Goal: Information Seeking & Learning: Learn about a topic

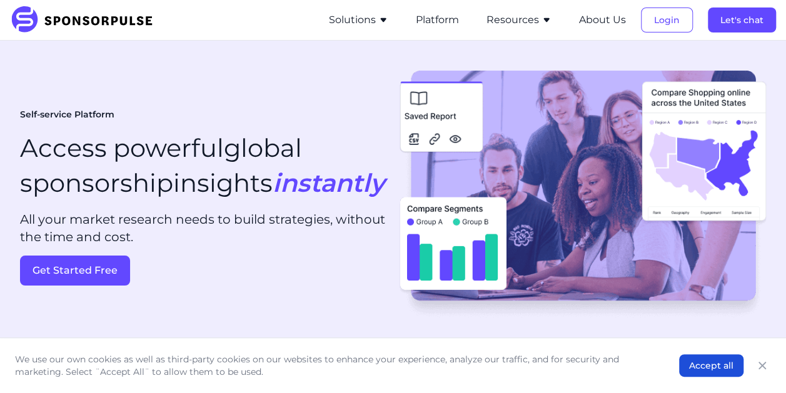
click at [86, 14] on img at bounding box center [86, 20] width 152 height 28
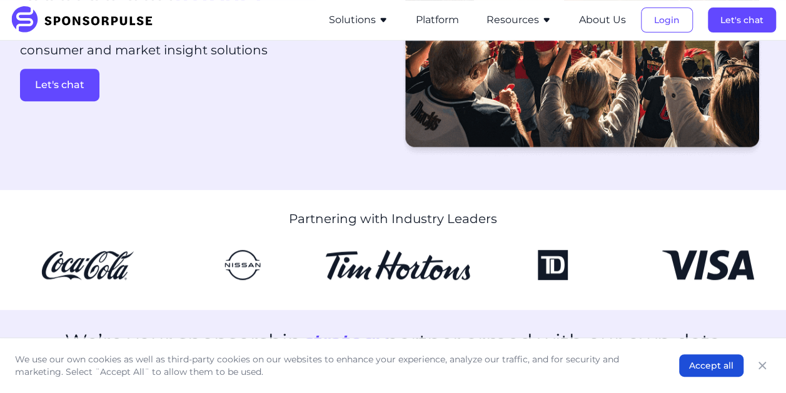
scroll to position [188, 0]
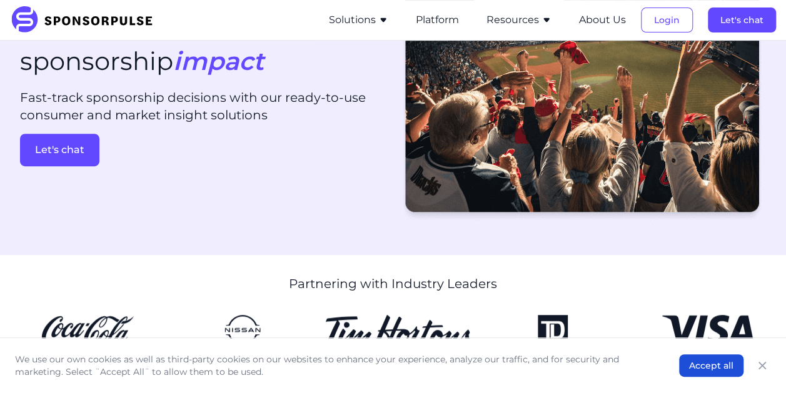
click at [375, 19] on button "Solutions" at bounding box center [358, 20] width 59 height 15
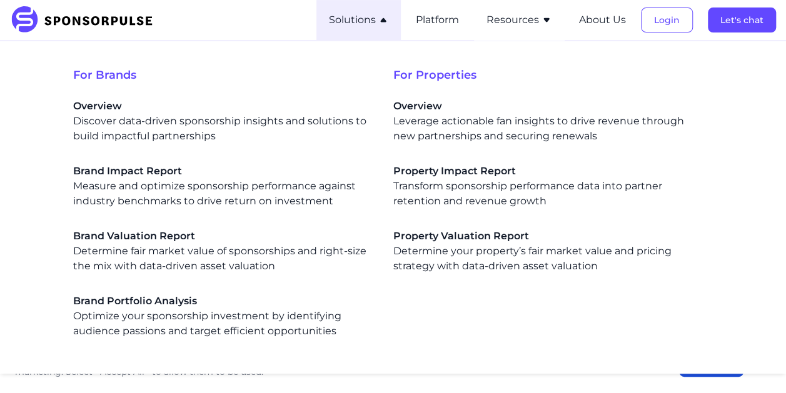
click at [375, 19] on button "Solutions" at bounding box center [358, 20] width 59 height 15
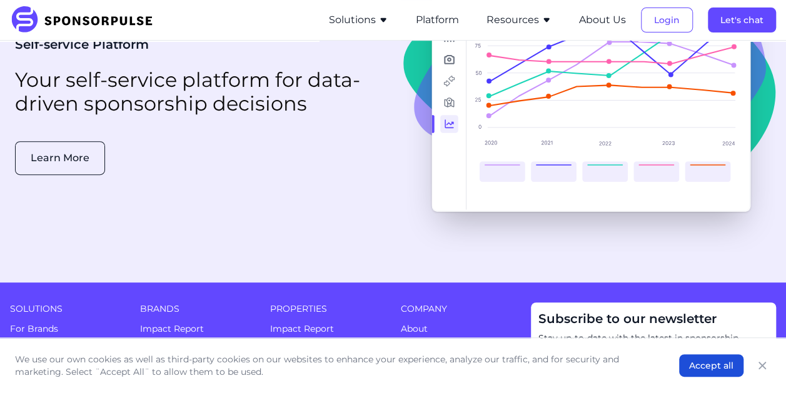
scroll to position [2501, 0]
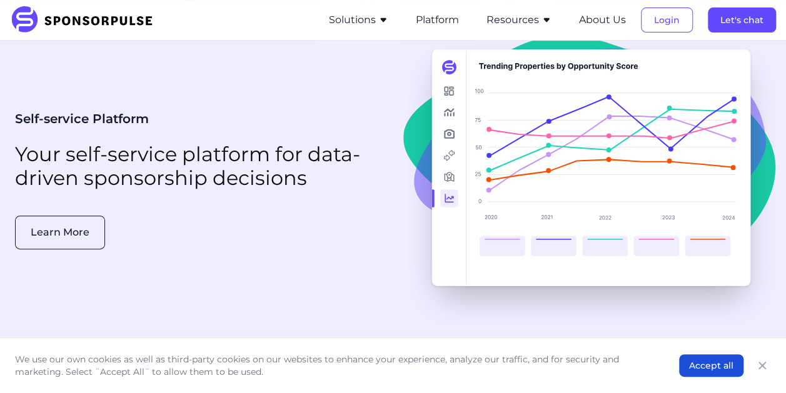
click at [380, 18] on icon "button" at bounding box center [383, 20] width 10 height 10
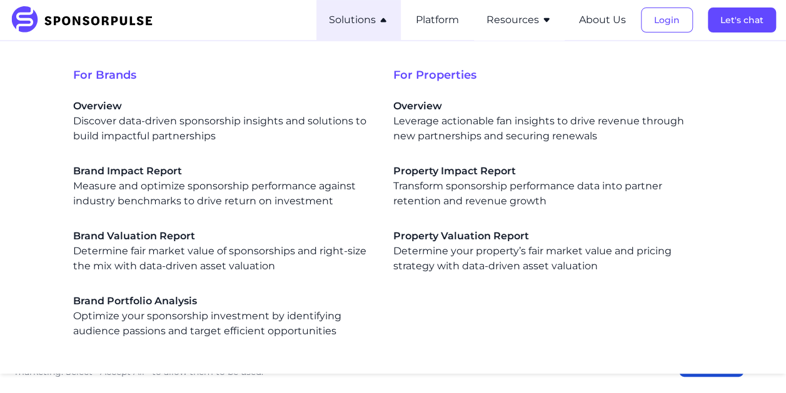
click at [380, 18] on icon "button" at bounding box center [383, 20] width 10 height 10
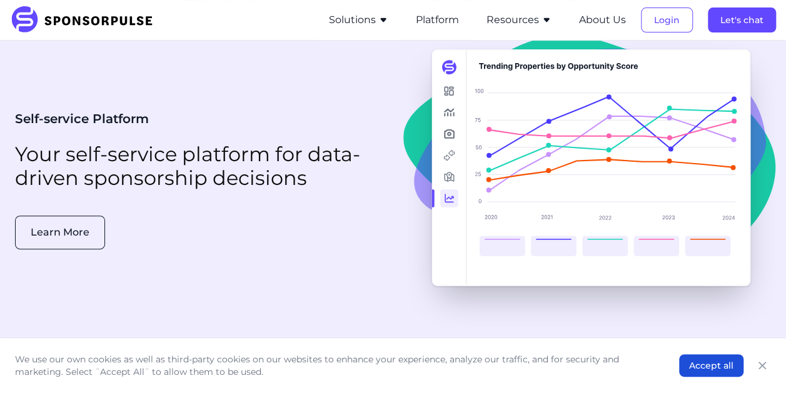
click at [528, 12] on li "Resources Sponsorship Insights Blog Thought leadership from industry experts on…" at bounding box center [519, 20] width 90 height 40
click at [533, 21] on button "Resources" at bounding box center [519, 20] width 65 height 15
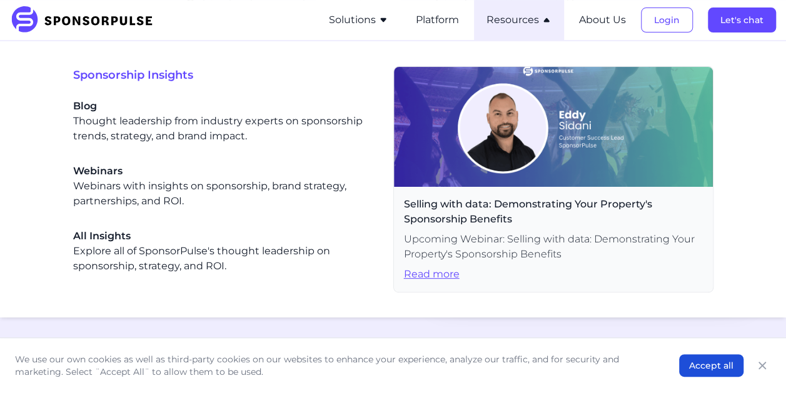
click at [533, 21] on button "Resources" at bounding box center [519, 20] width 65 height 15
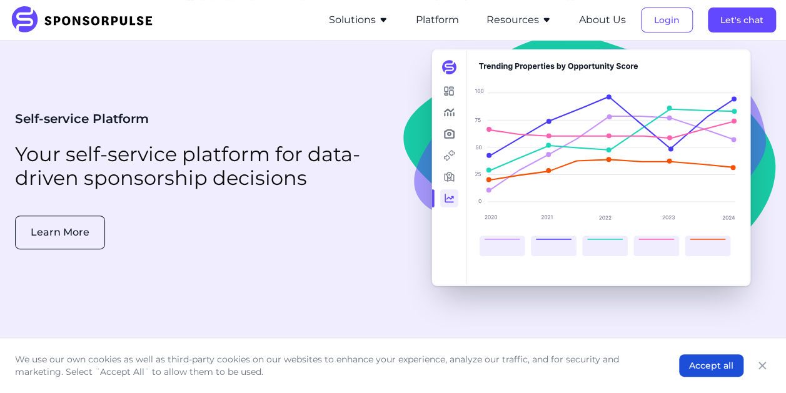
click at [533, 21] on button "Resources" at bounding box center [519, 20] width 65 height 15
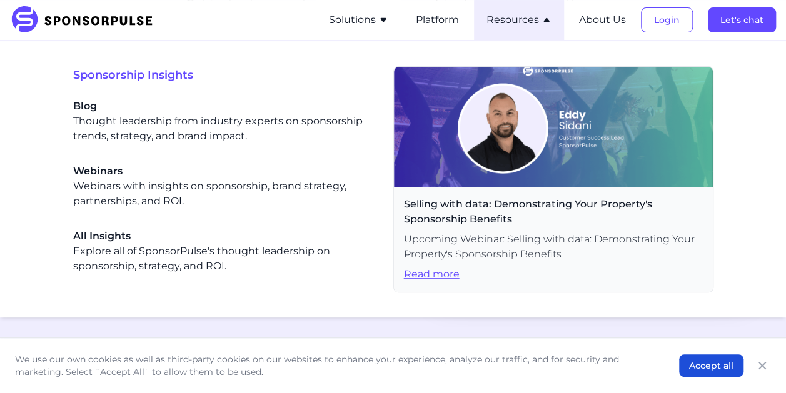
click at [520, 25] on button "Resources" at bounding box center [519, 20] width 65 height 15
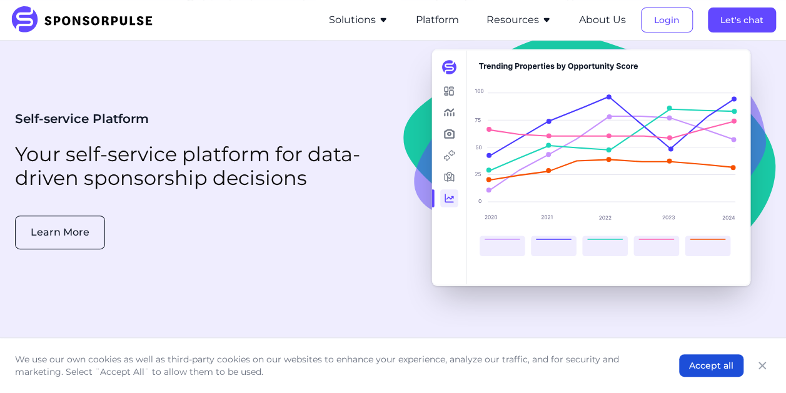
click at [378, 23] on button "Solutions" at bounding box center [358, 20] width 59 height 15
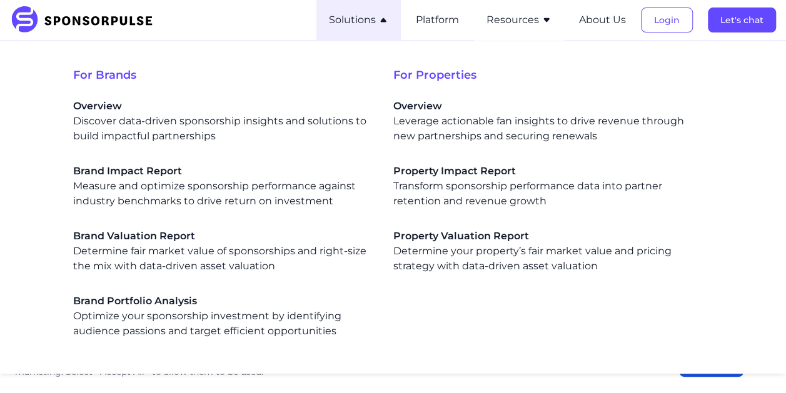
click at [377, 24] on button "Solutions" at bounding box center [358, 20] width 59 height 15
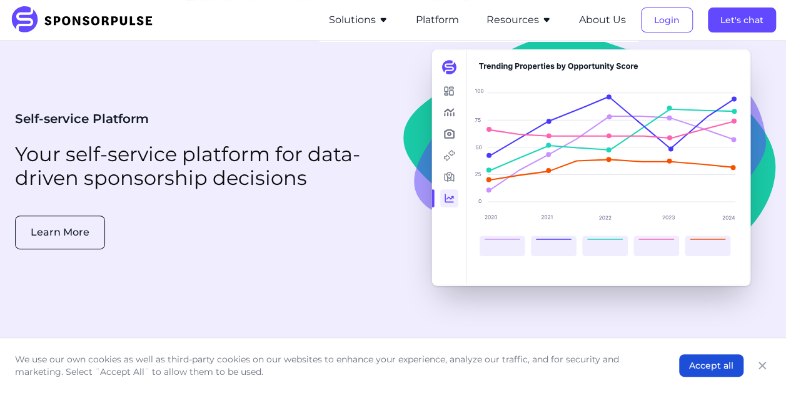
click at [528, 21] on button "Resources" at bounding box center [519, 20] width 65 height 15
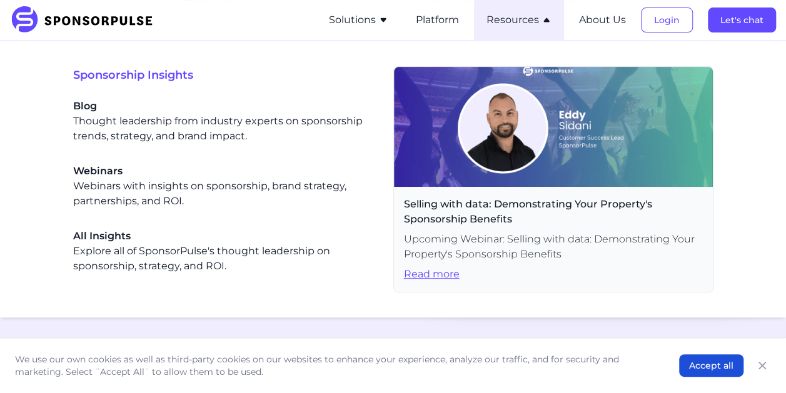
click at [539, 26] on button "Resources" at bounding box center [519, 20] width 65 height 15
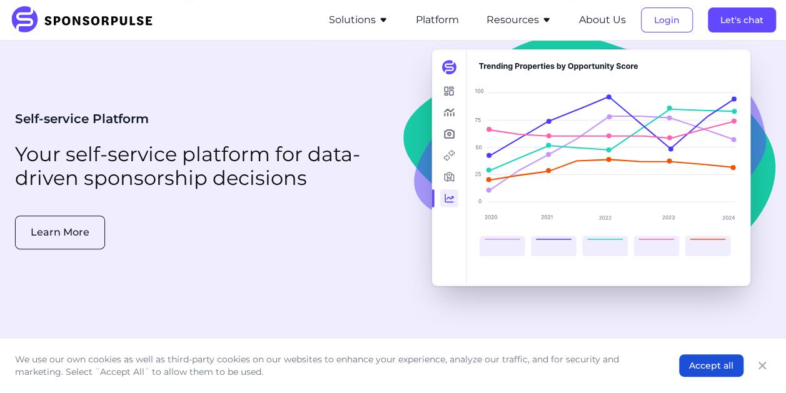
click at [391, 26] on li "Solutions For Brands Overview Discover data-driven sponsorship insights and sol…" at bounding box center [358, 20] width 84 height 40
click at [386, 23] on icon "button" at bounding box center [383, 20] width 10 height 10
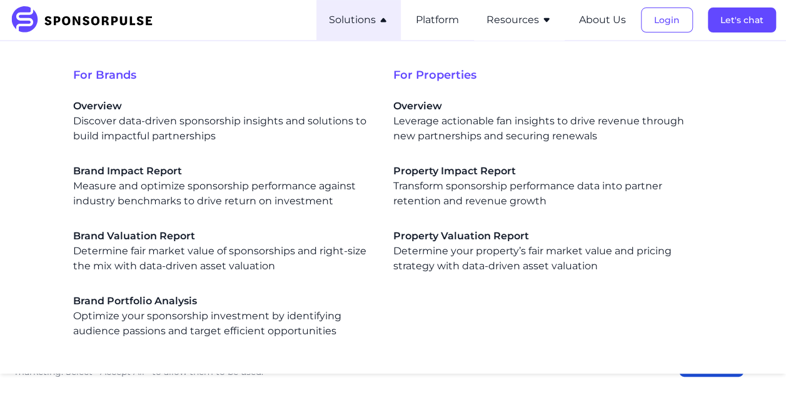
click at [386, 23] on icon "button" at bounding box center [383, 20] width 10 height 10
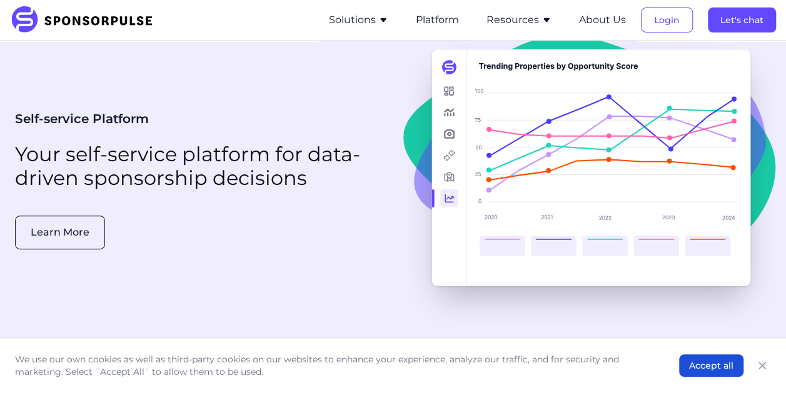
click at [547, 18] on icon "button" at bounding box center [546, 20] width 6 height 4
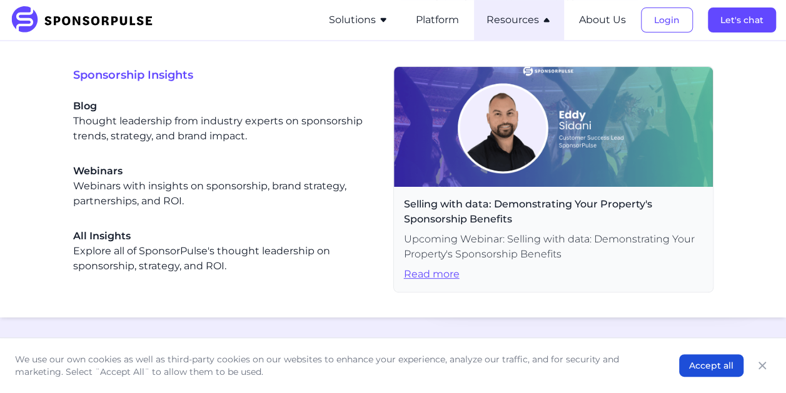
click at [547, 18] on icon "button" at bounding box center [547, 20] width 10 height 10
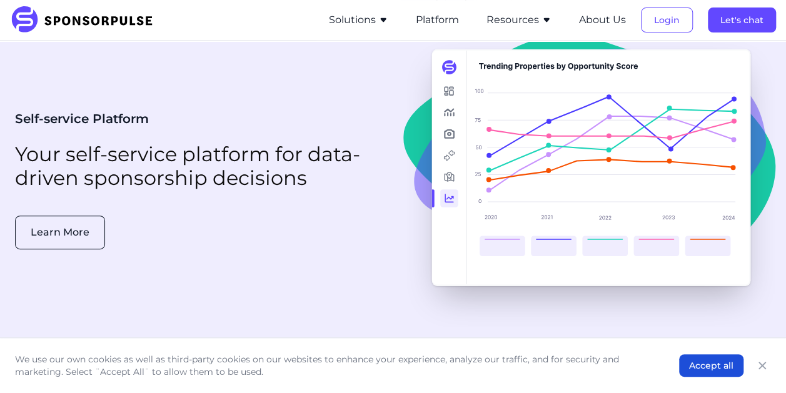
click at [385, 23] on icon "button" at bounding box center [383, 20] width 10 height 10
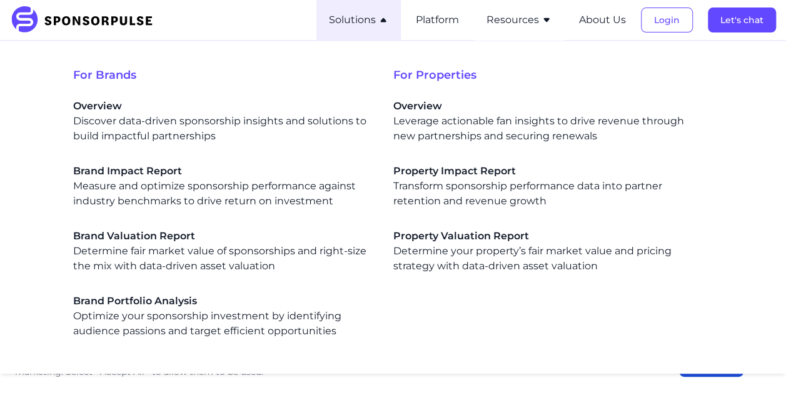
click at [385, 23] on icon "button" at bounding box center [383, 20] width 10 height 10
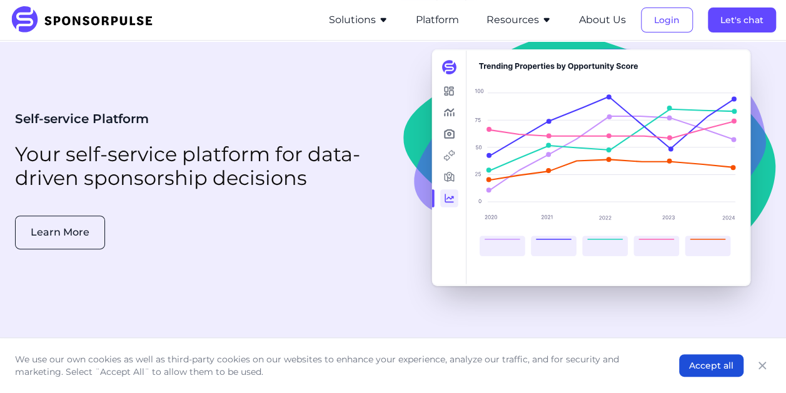
drag, startPoint x: 547, startPoint y: 22, endPoint x: 433, endPoint y: 8, distance: 114.7
click at [533, 22] on button "Resources" at bounding box center [519, 20] width 65 height 15
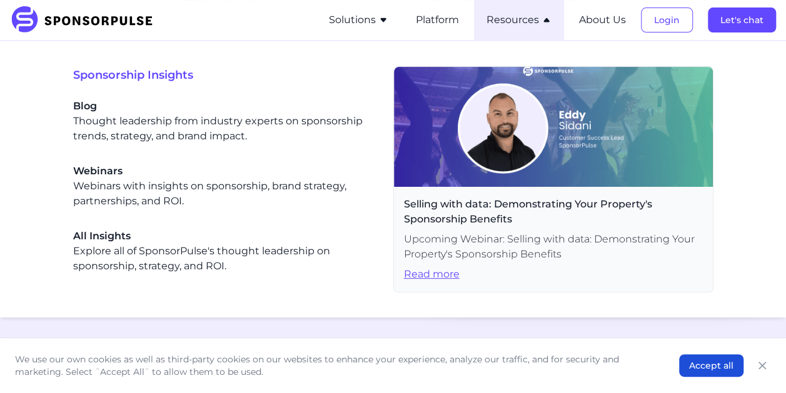
click at [541, 15] on button "Resources" at bounding box center [519, 20] width 65 height 15
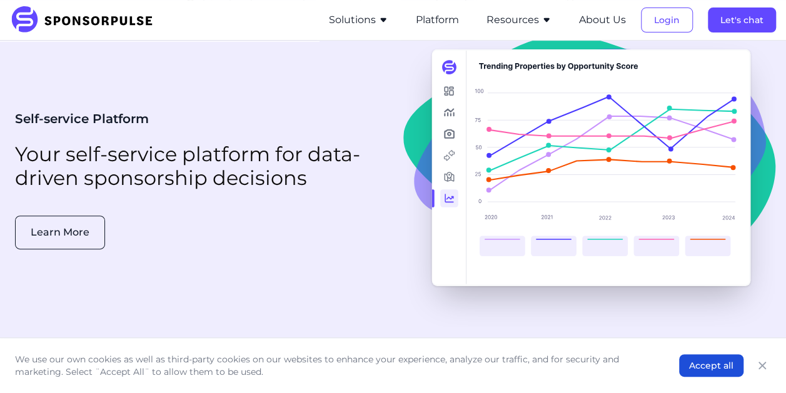
click at [380, 17] on button "Solutions" at bounding box center [358, 20] width 59 height 15
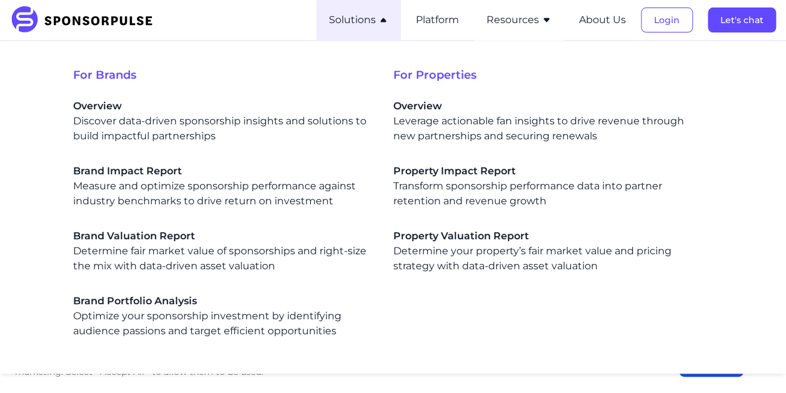
click at [380, 16] on button "Solutions" at bounding box center [358, 20] width 59 height 15
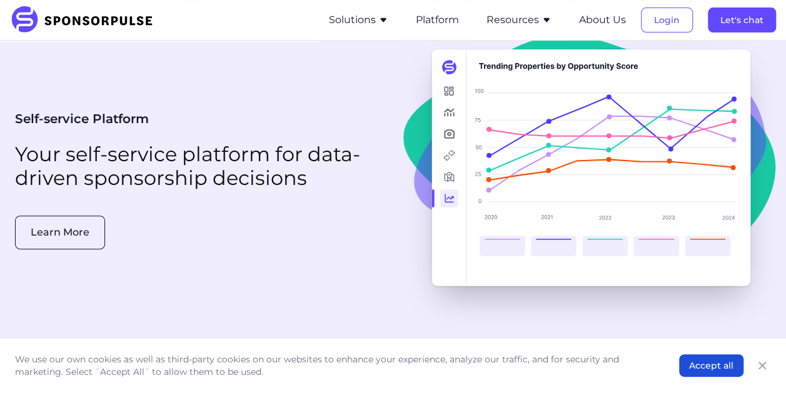
click at [364, 18] on button "Solutions" at bounding box center [358, 20] width 59 height 15
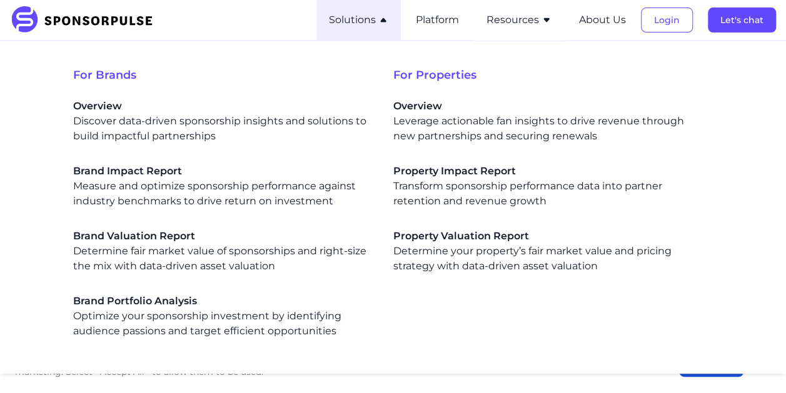
click at [386, 15] on icon "button" at bounding box center [383, 20] width 10 height 10
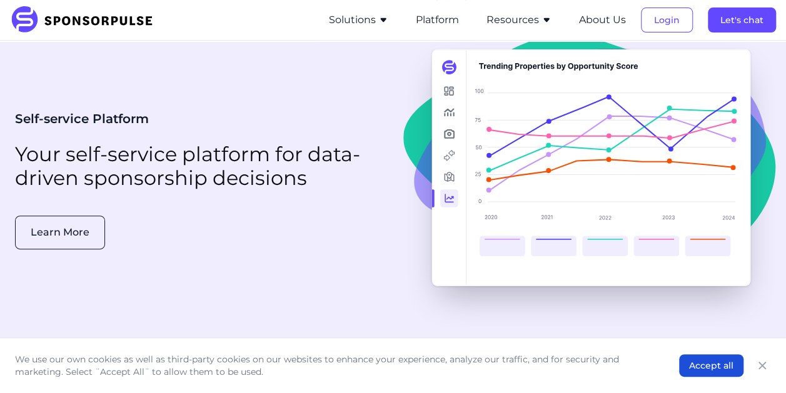
click at [386, 15] on icon "button" at bounding box center [383, 20] width 10 height 10
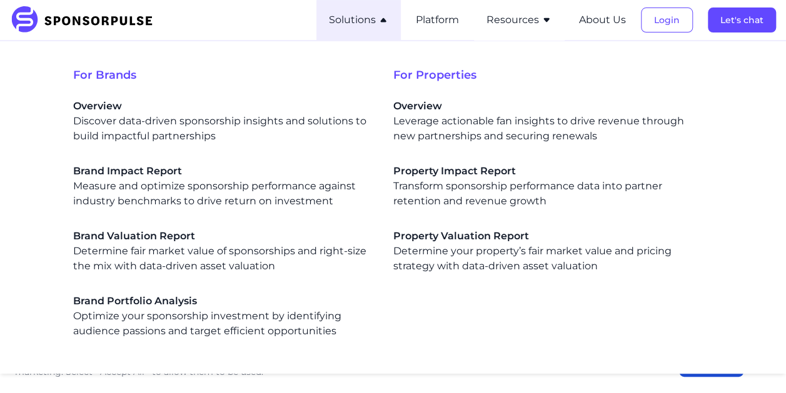
click at [522, 26] on button "Resources" at bounding box center [519, 20] width 65 height 15
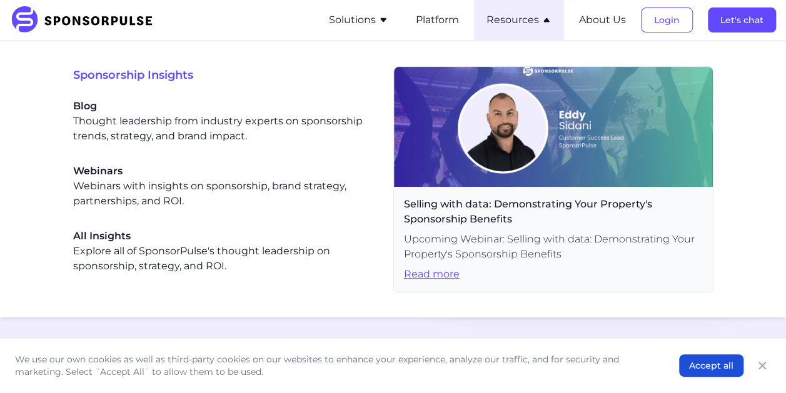
click at [547, 16] on icon "button" at bounding box center [547, 20] width 10 height 10
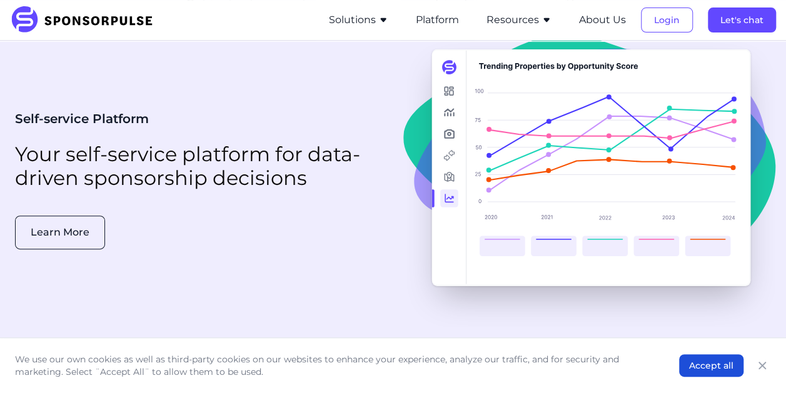
click at [101, 21] on img at bounding box center [86, 20] width 152 height 28
